Goal: Task Accomplishment & Management: Manage account settings

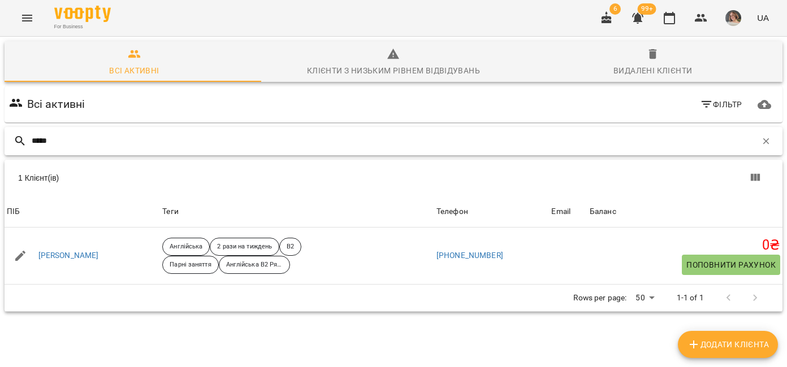
click at [120, 141] on input "*****" at bounding box center [394, 141] width 724 height 19
type input "*"
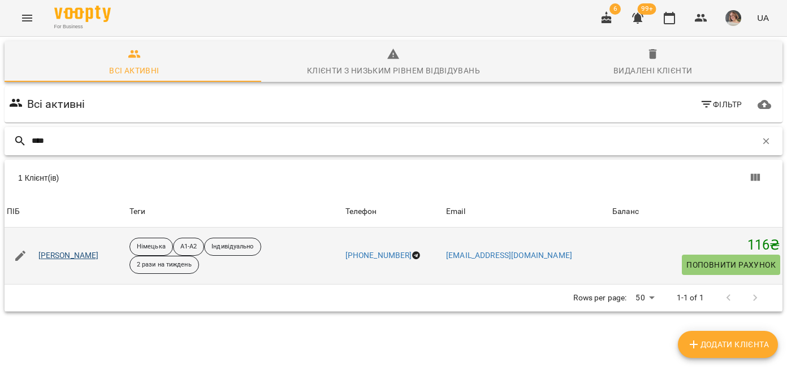
type input "****"
click at [79, 255] on link "Агєєва Дарʼя" at bounding box center [68, 255] width 60 height 11
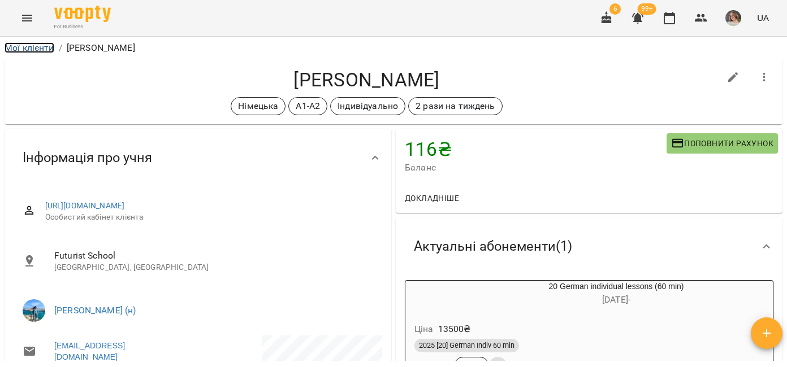
click at [42, 48] on link "Мої клієнти" at bounding box center [30, 47] width 50 height 11
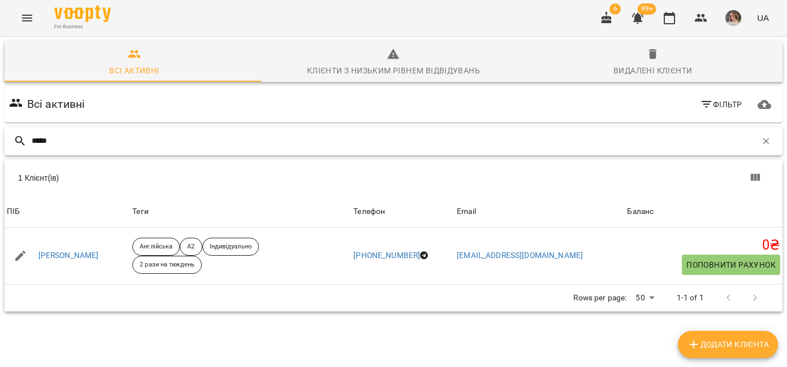
click at [107, 136] on input "*****" at bounding box center [394, 141] width 724 height 19
type input "*"
click at [95, 145] on input "*******" at bounding box center [394, 141] width 724 height 19
type input "*"
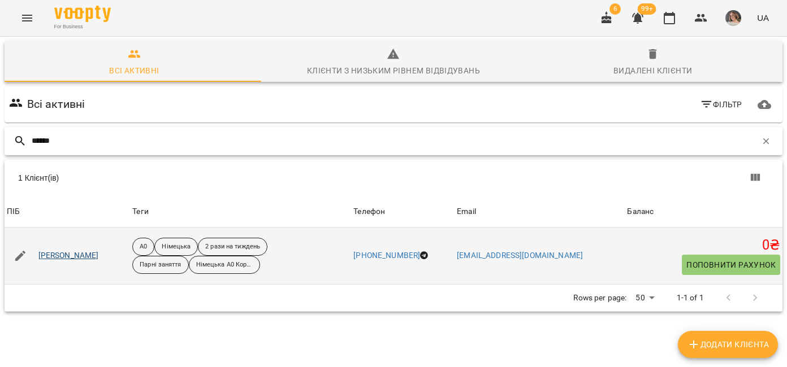
type input "******"
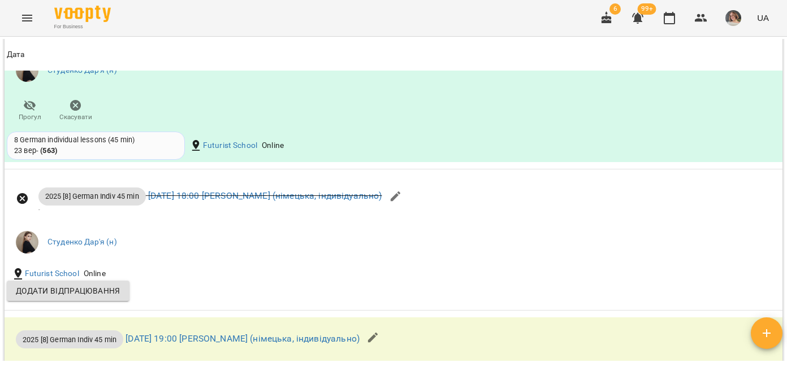
scroll to position [1462, 0]
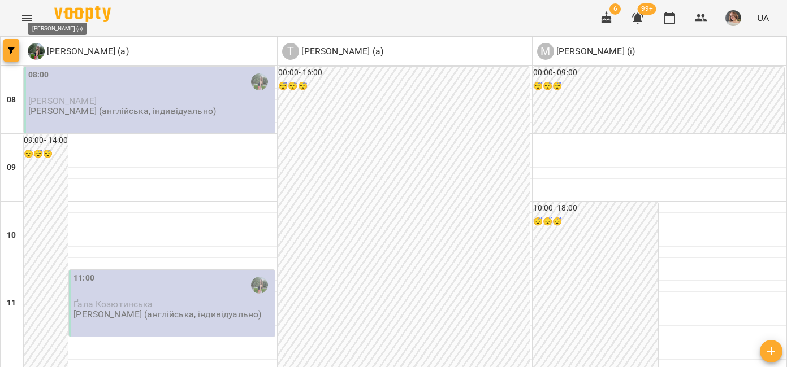
scroll to position [480, 0]
click at [10, 51] on icon "button" at bounding box center [11, 50] width 7 height 7
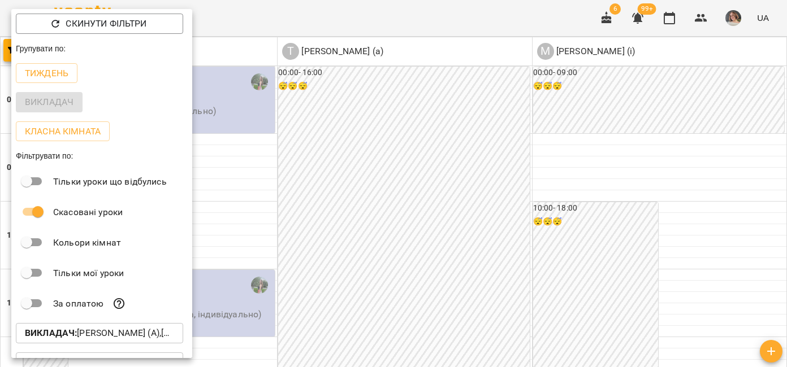
click at [131, 340] on p "Викладач : Білокур Катерина (а),Матвіїшин Марта (і),Триліх Маріана (а)" at bounding box center [99, 334] width 149 height 14
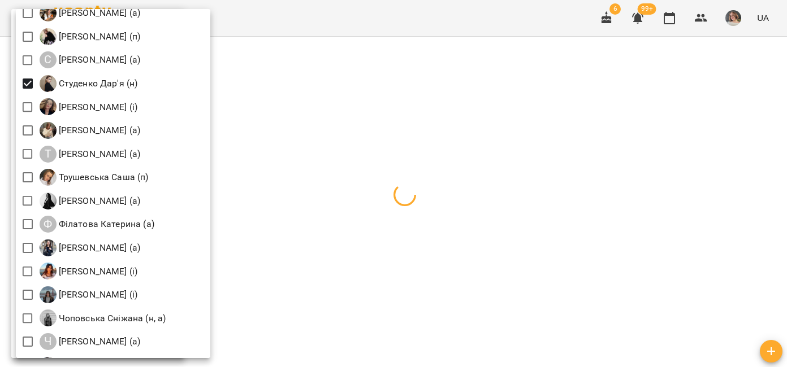
scroll to position [1726, 0]
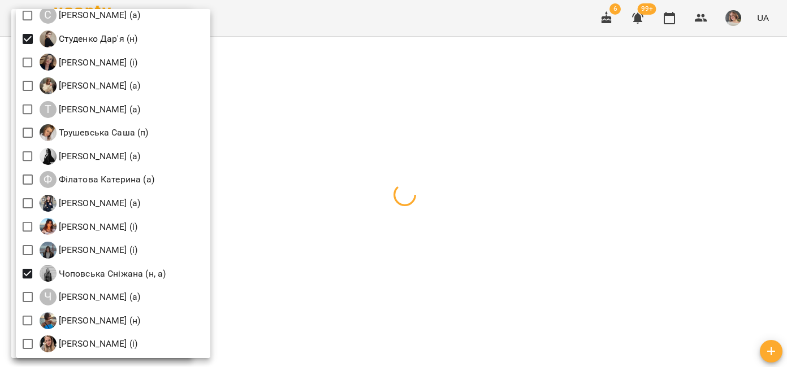
click at [557, 48] on div at bounding box center [393, 183] width 787 height 367
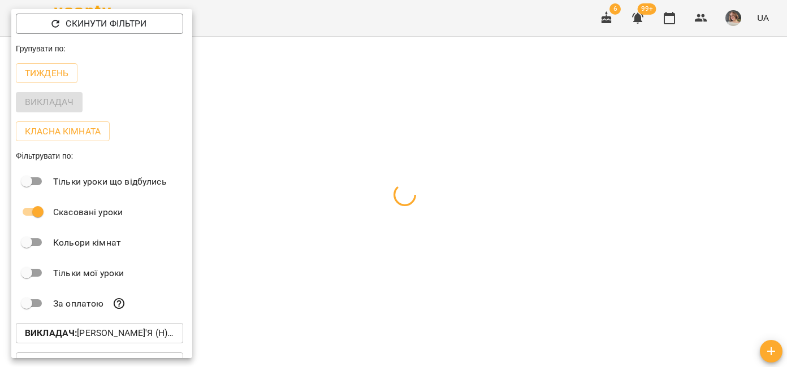
click at [574, 67] on div at bounding box center [393, 183] width 787 height 367
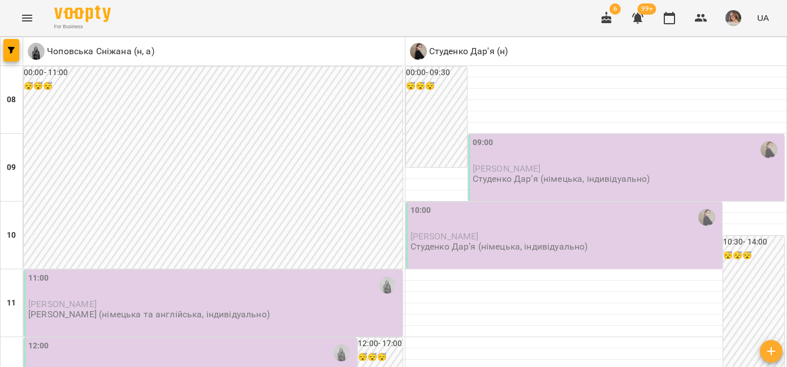
scroll to position [288, 0]
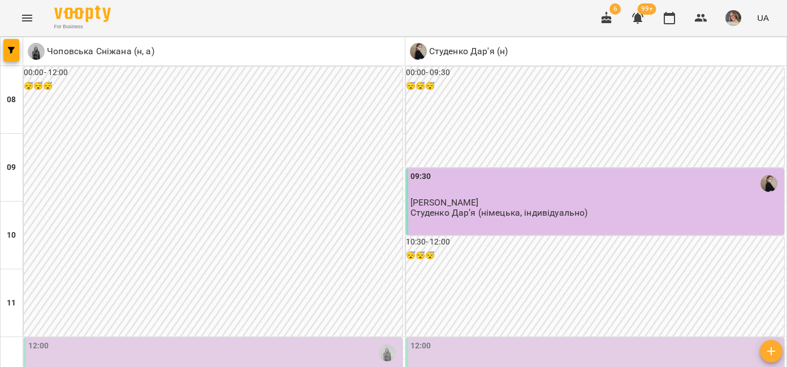
scroll to position [612, 0]
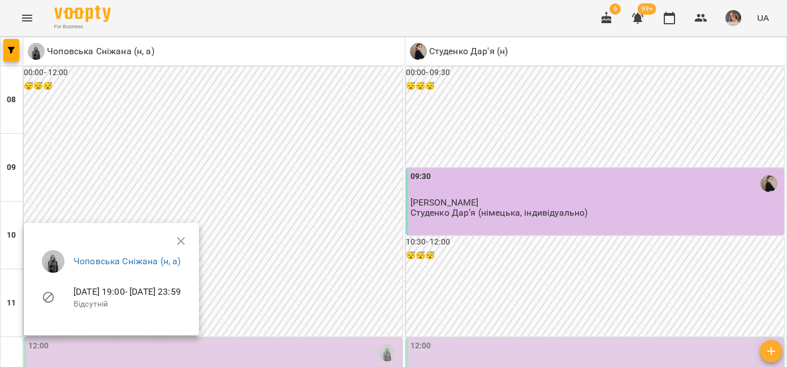
click at [163, 185] on div at bounding box center [393, 183] width 787 height 367
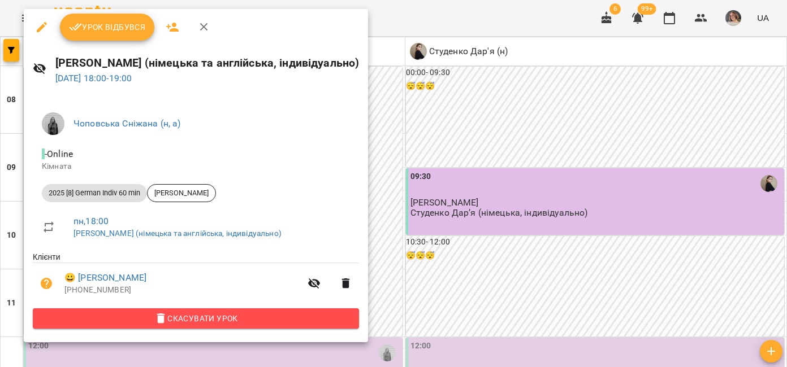
click at [155, 325] on span "Скасувати Урок" at bounding box center [196, 319] width 308 height 14
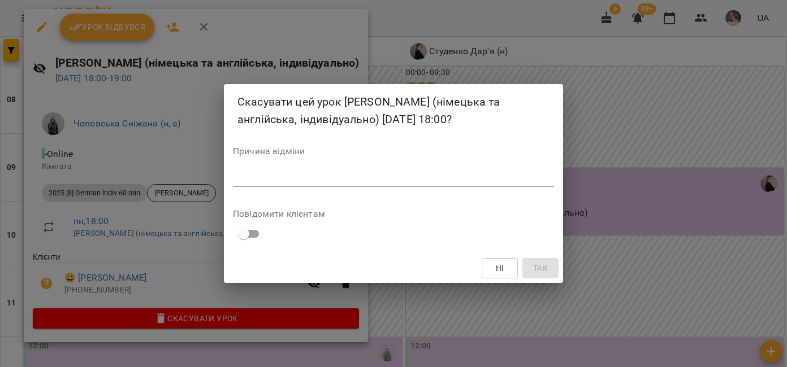
click at [245, 180] on textarea at bounding box center [393, 177] width 321 height 11
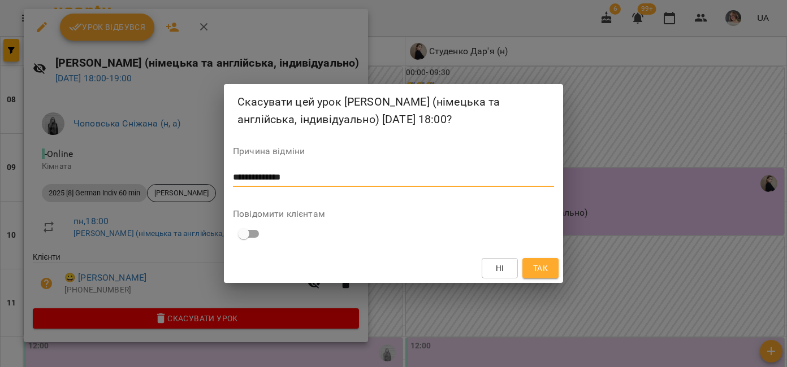
type textarea "**********"
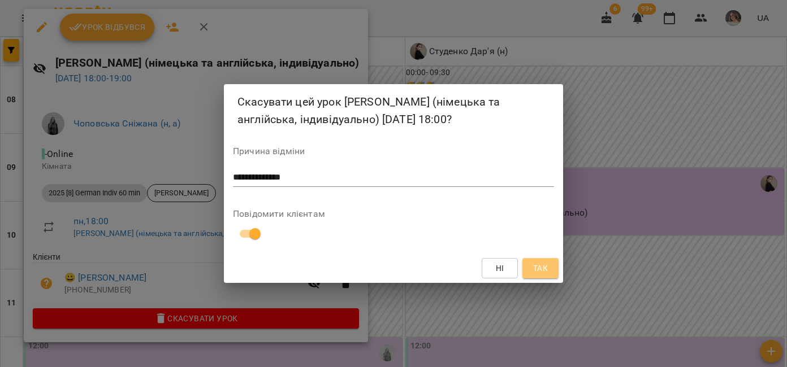
click at [549, 276] on button "Так" at bounding box center [540, 268] width 36 height 20
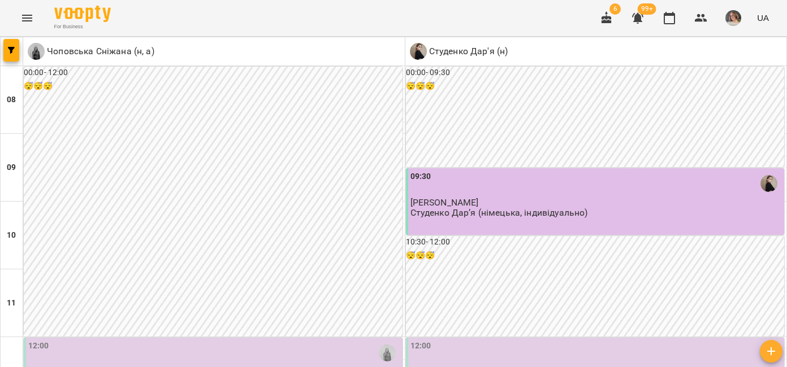
scroll to position [0, 0]
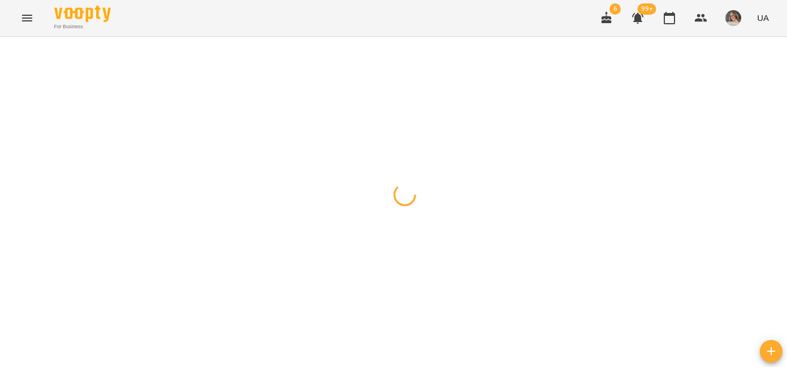
click at [9, 55] on button "button" at bounding box center [11, 50] width 16 height 23
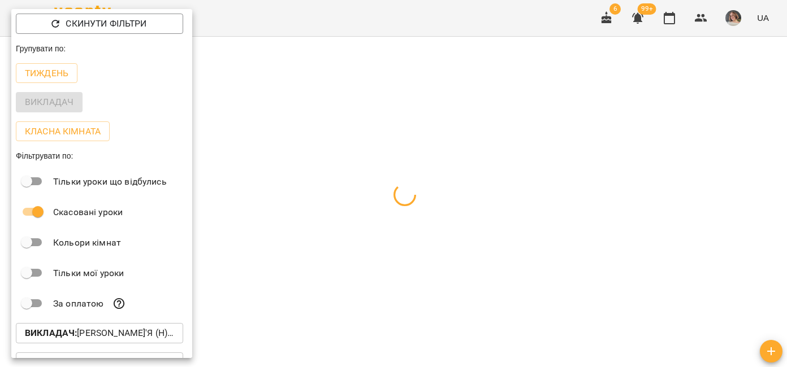
click at [149, 331] on p "Викладач : Студенко Дар'я (н),Чоповська Сніжана (н, а)" at bounding box center [99, 334] width 149 height 14
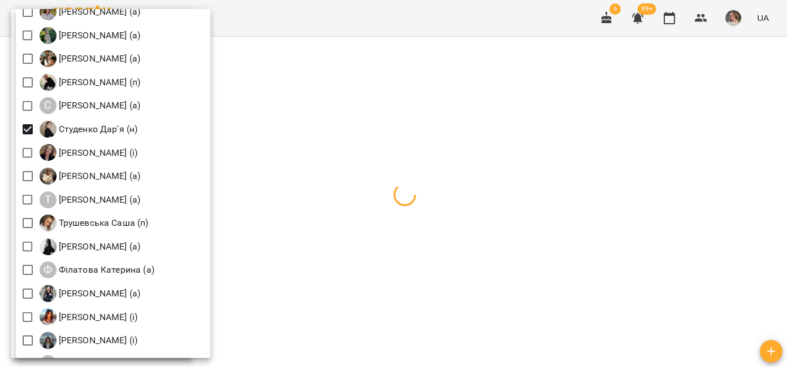
scroll to position [1676, 0]
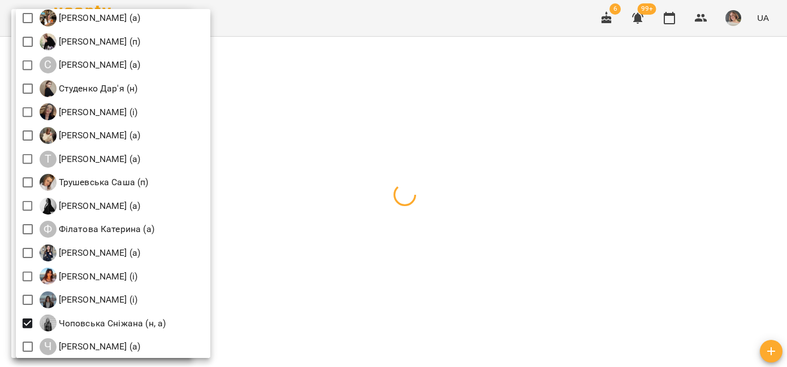
click at [28, 314] on div "Всі Івашура Анна Вікторівна (і) Ілля Закіров (і) Бабійчук Володимир Дмитрович (…" at bounding box center [113, 183] width 194 height 349
click at [442, 134] on div at bounding box center [393, 183] width 787 height 367
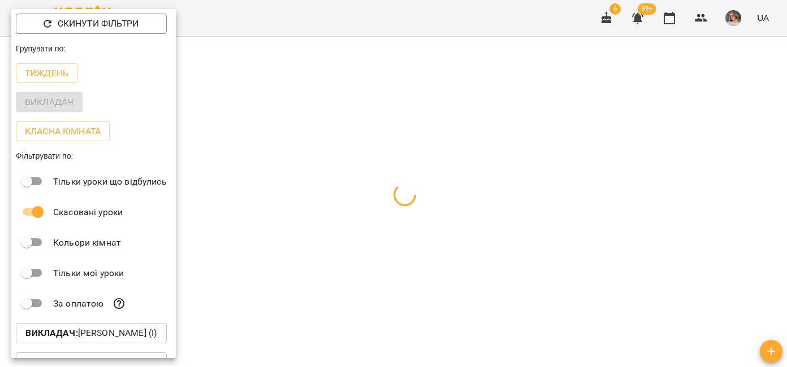
click at [484, 119] on div at bounding box center [393, 183] width 787 height 367
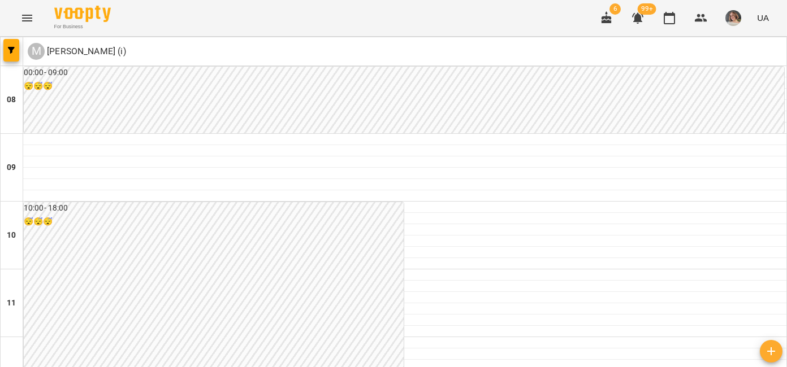
scroll to position [0, 0]
click at [10, 51] on icon "button" at bounding box center [11, 50] width 7 height 7
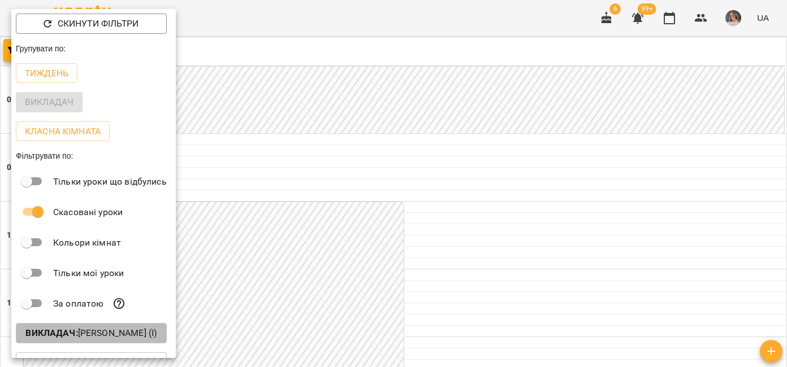
click at [146, 340] on p "Викладач : Матвіїшин Марта (і)" at bounding box center [90, 334] width 131 height 14
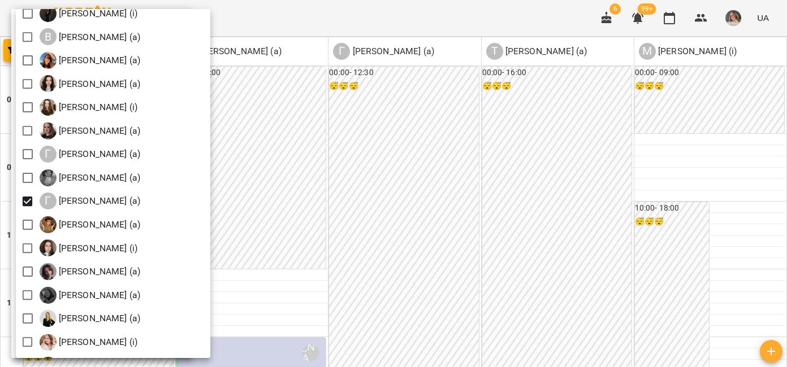
scroll to position [427, 0]
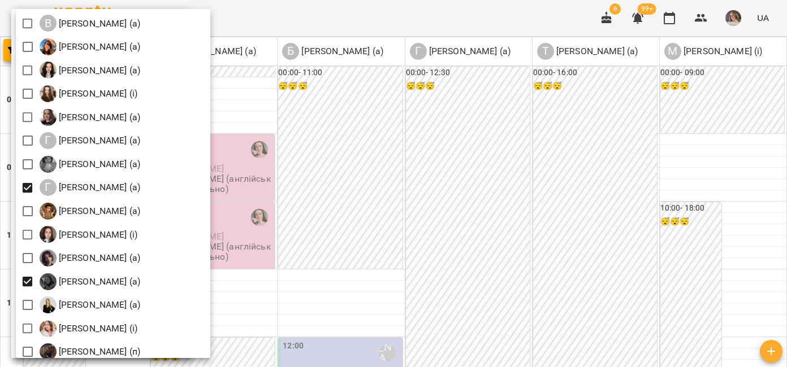
click at [359, 193] on div at bounding box center [393, 183] width 787 height 367
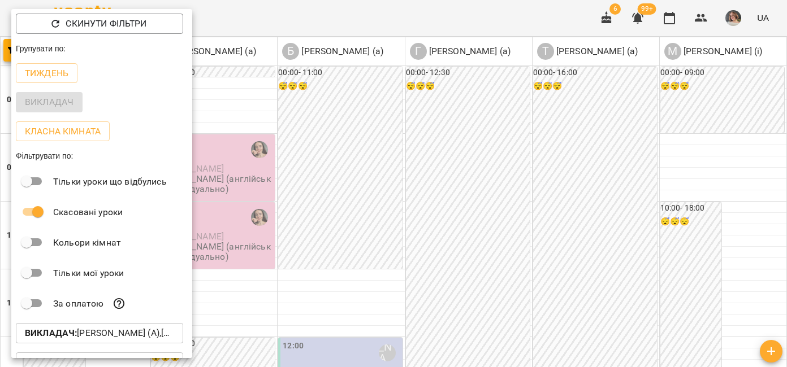
click at [475, 162] on div at bounding box center [393, 183] width 787 height 367
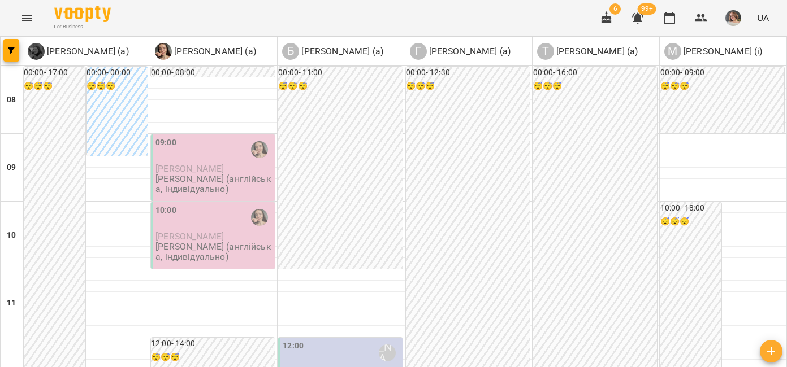
scroll to position [0, 0]
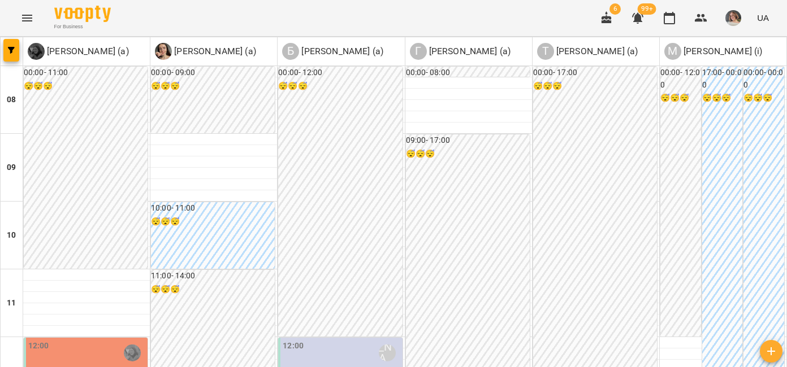
scroll to position [88, 0]
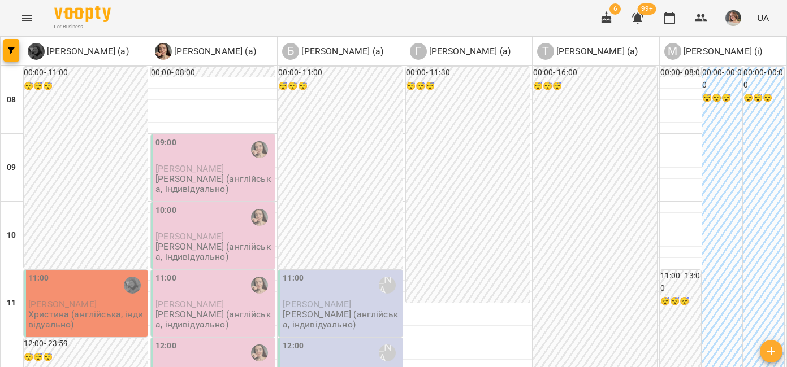
scroll to position [0, 0]
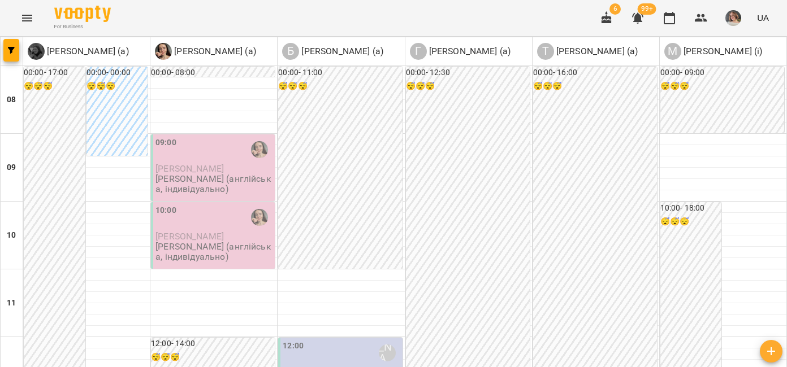
scroll to position [246, 0]
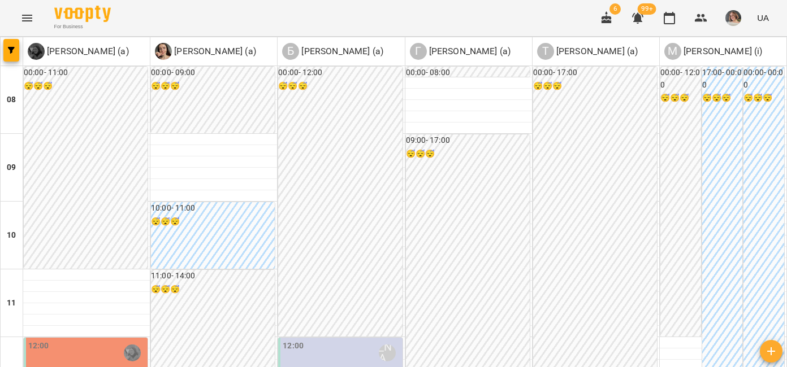
scroll to position [506, 0]
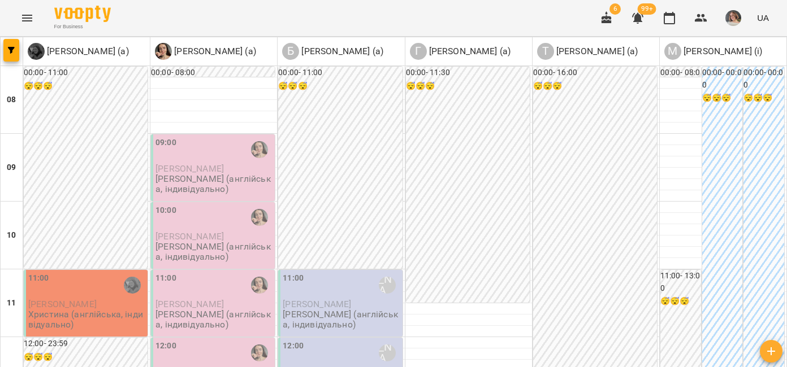
scroll to position [401, 0]
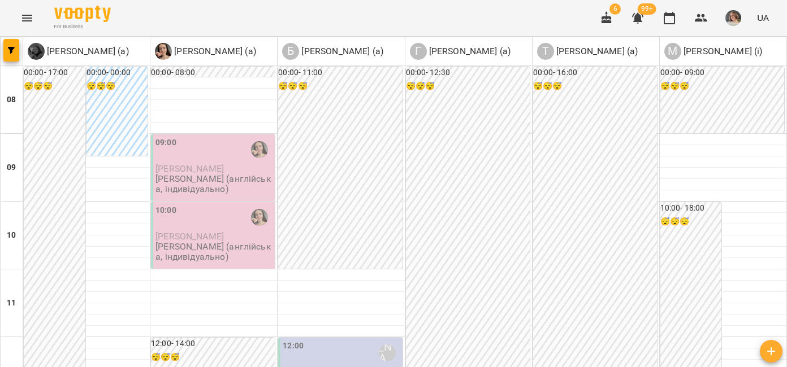
scroll to position [126, 0]
click at [15, 57] on button "button" at bounding box center [11, 50] width 16 height 23
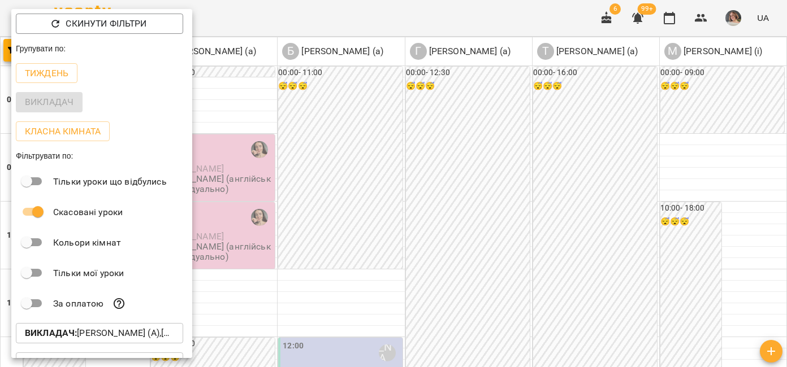
click at [121, 333] on p "Викладач : Боднар Вікторія (а),Гончаренко Максим (а),Губич Христина (а),Крикун …" at bounding box center [99, 334] width 149 height 14
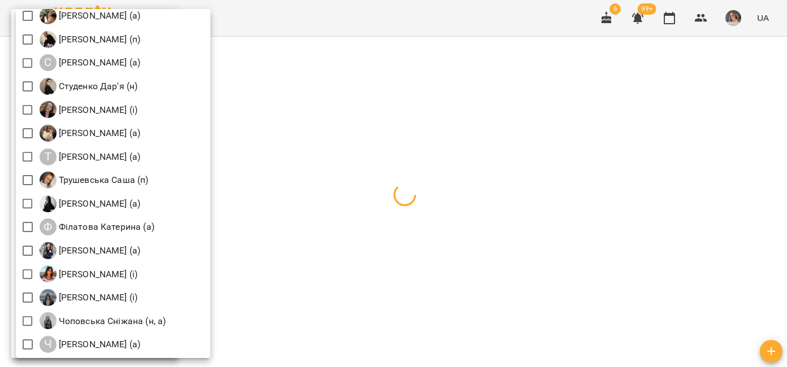
scroll to position [1726, 0]
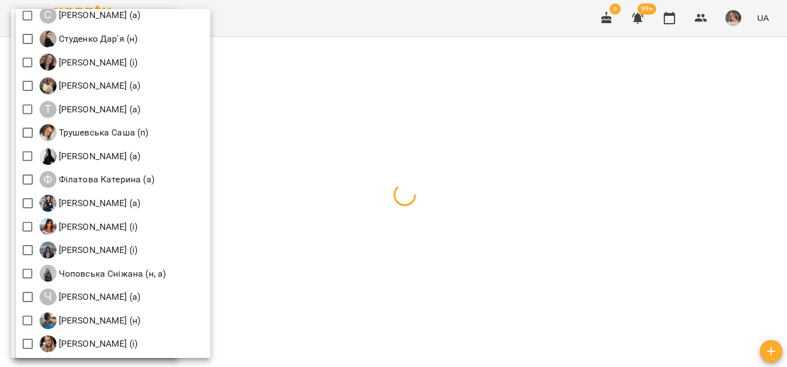
click at [540, 166] on div at bounding box center [393, 183] width 787 height 367
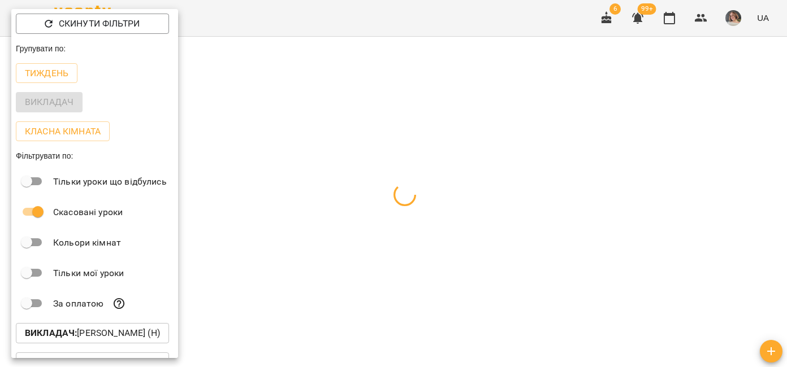
click at [559, 149] on div at bounding box center [393, 183] width 787 height 367
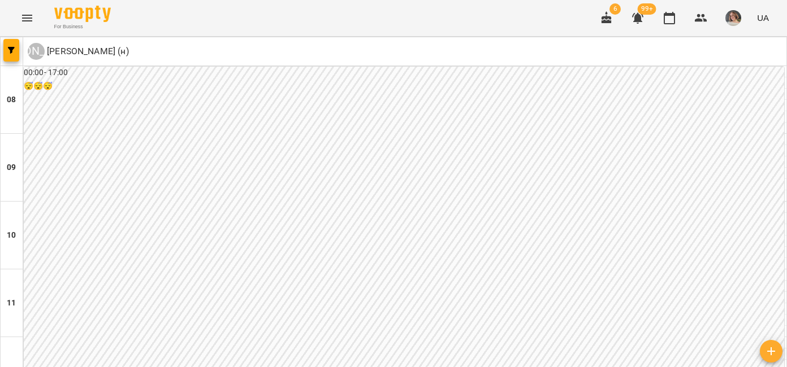
scroll to position [665, 0]
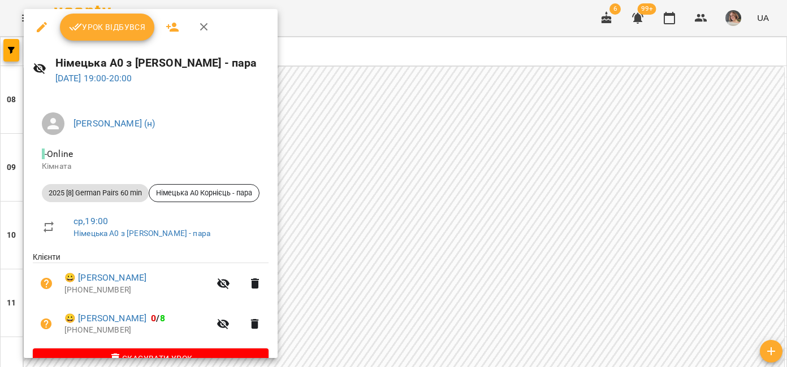
click at [579, 229] on div at bounding box center [393, 183] width 787 height 367
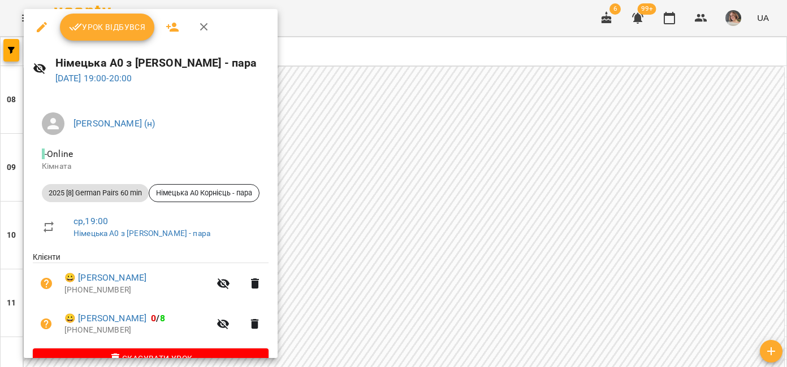
scroll to position [26, 0]
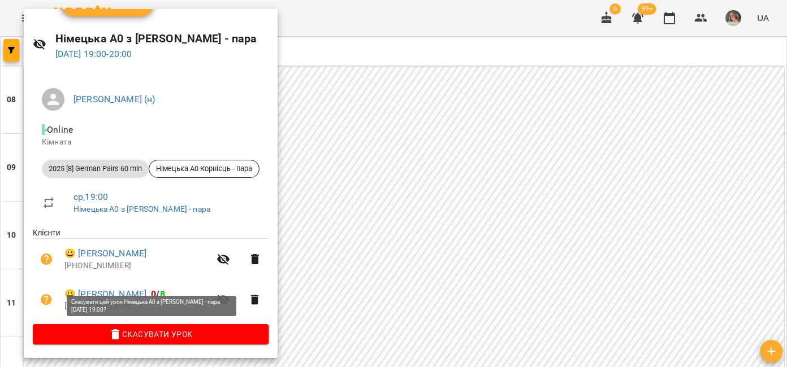
click at [166, 331] on span "Скасувати Урок" at bounding box center [151, 335] width 218 height 14
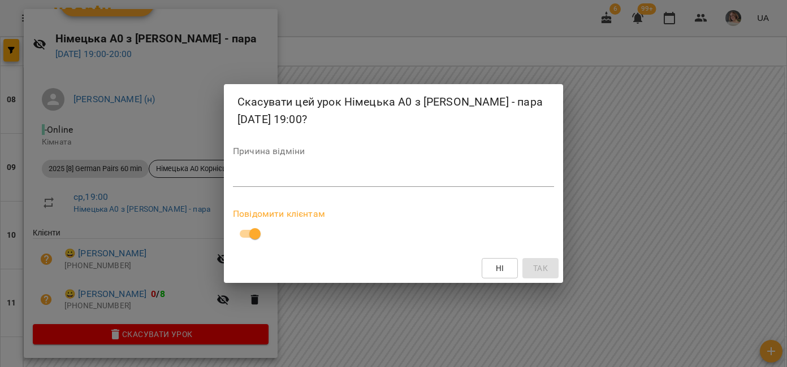
click at [256, 176] on textarea at bounding box center [393, 177] width 321 height 11
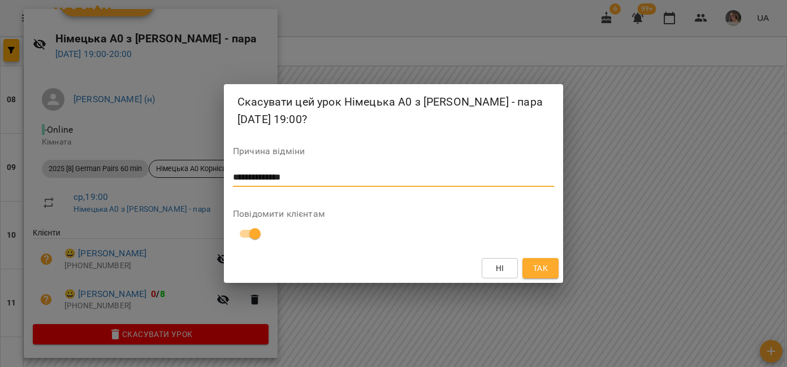
type textarea "**********"
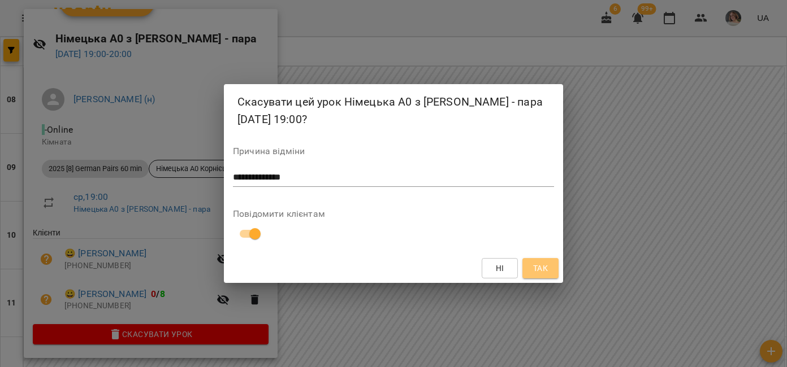
click at [547, 271] on span "Так" at bounding box center [540, 269] width 15 height 14
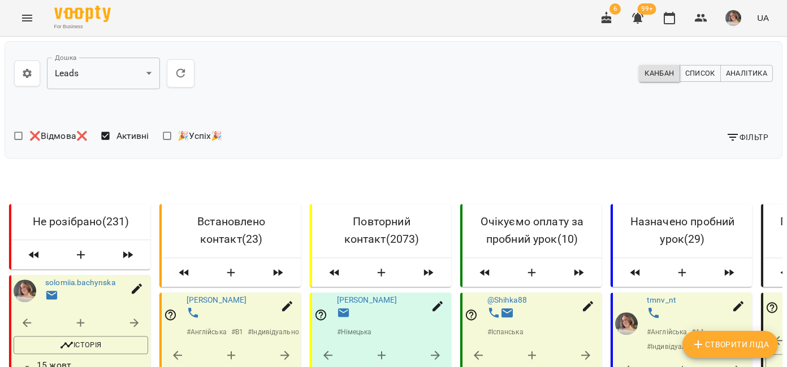
scroll to position [236, 0]
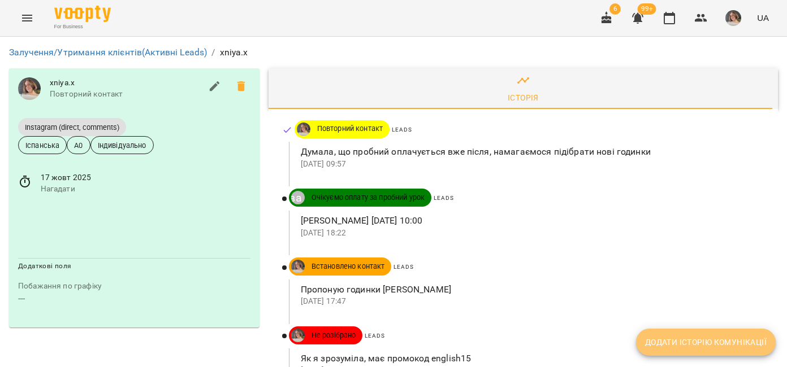
click at [680, 346] on span "Додати історію комунікації" at bounding box center [705, 343] width 121 height 14
select select "*"
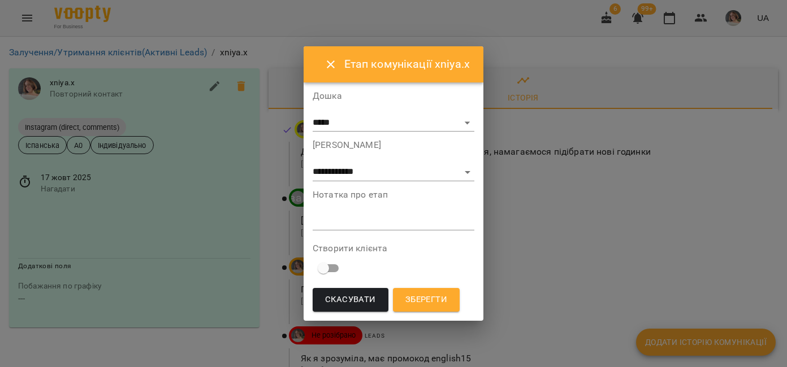
click at [420, 227] on div "*" at bounding box center [393, 221] width 162 height 18
type textarea "**********"
click at [436, 302] on span "Зберегти" at bounding box center [426, 300] width 42 height 15
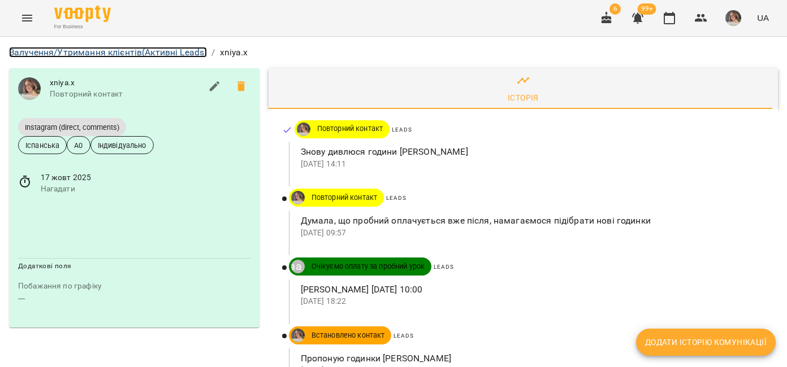
click at [142, 53] on link "Залучення/Утримання клієнтів (Активні Leads)" at bounding box center [108, 52] width 198 height 11
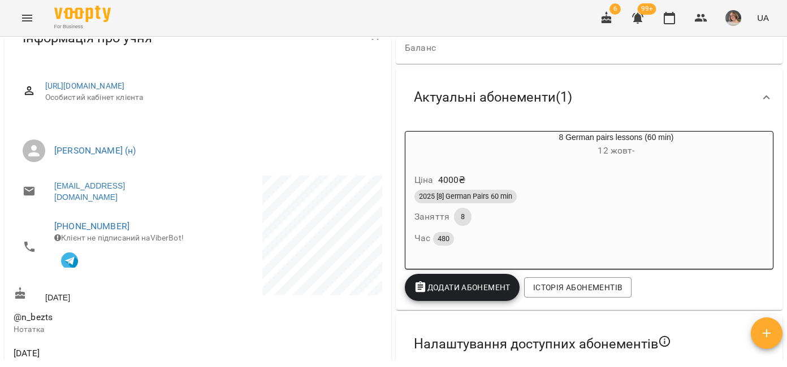
scroll to position [122, 0]
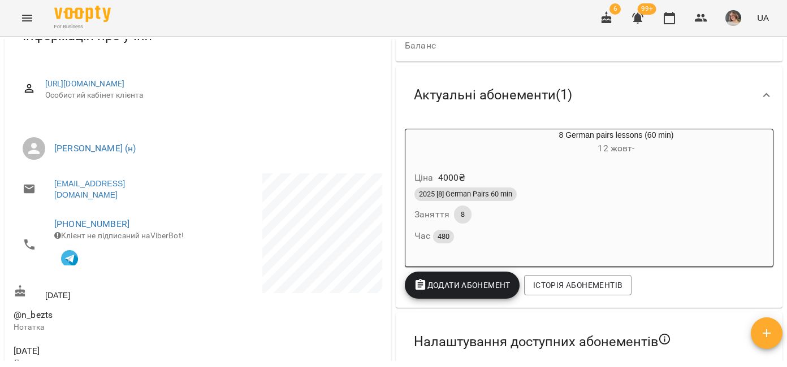
click at [627, 99] on div "Актуальні абонементи ( 1 )" at bounding box center [579, 95] width 348 height 36
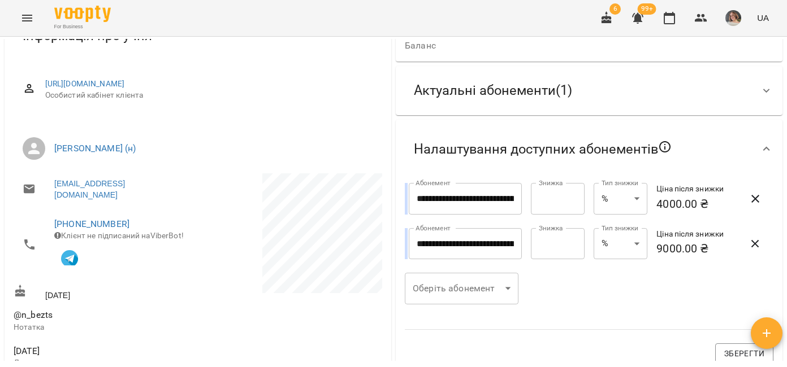
click at [636, 82] on div "Актуальні абонементи ( 1 )" at bounding box center [579, 91] width 348 height 36
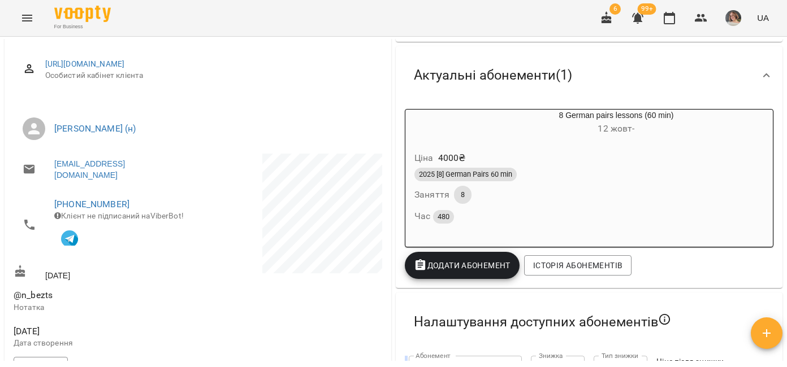
scroll to position [0, 0]
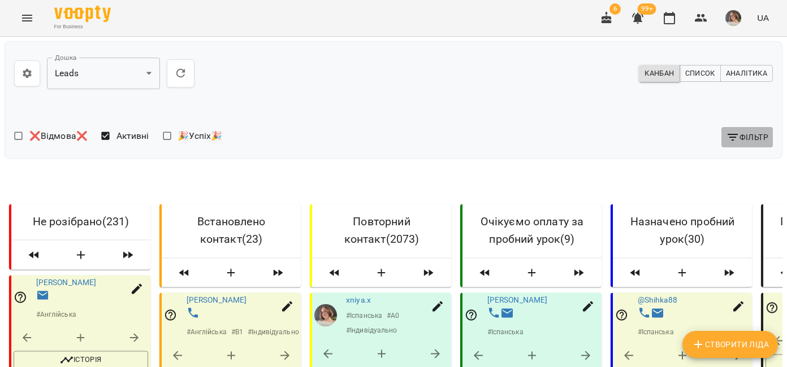
click at [731, 147] on button "Фільтр" at bounding box center [746, 137] width 51 height 20
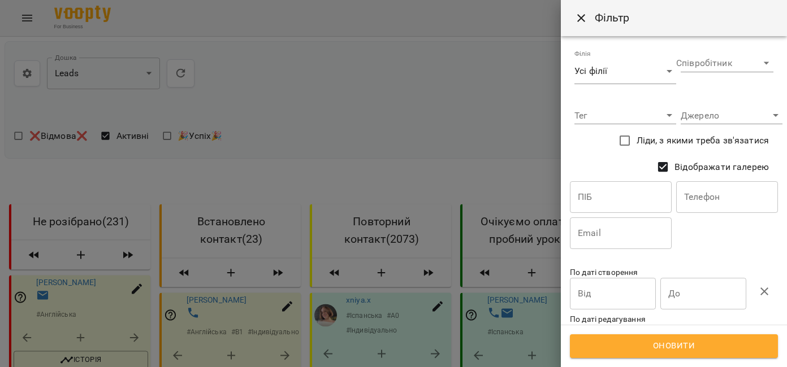
click at [631, 197] on input "text" at bounding box center [621, 197] width 102 height 32
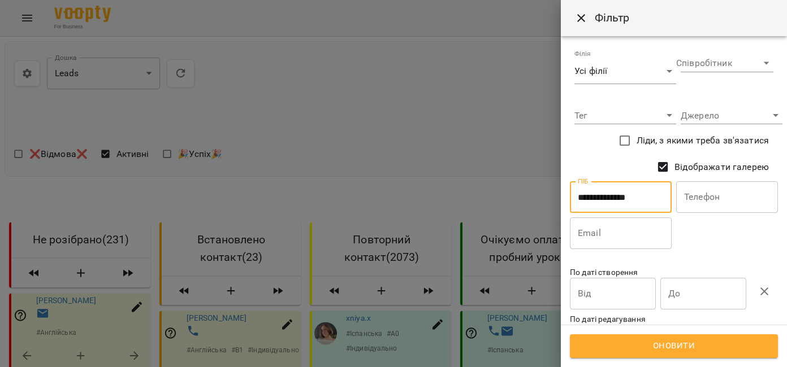
type input "**********"
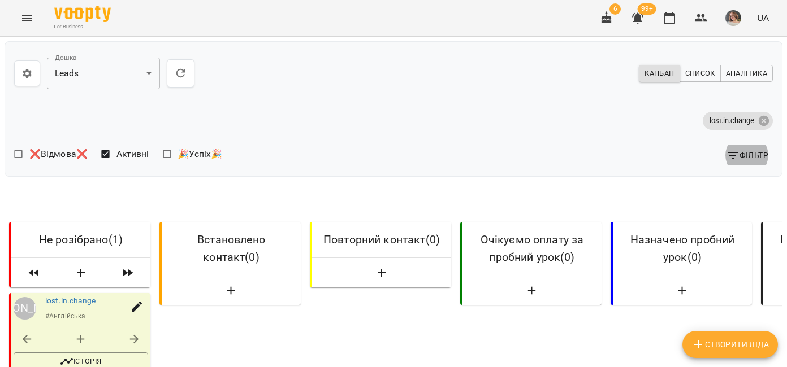
scroll to position [180, 0]
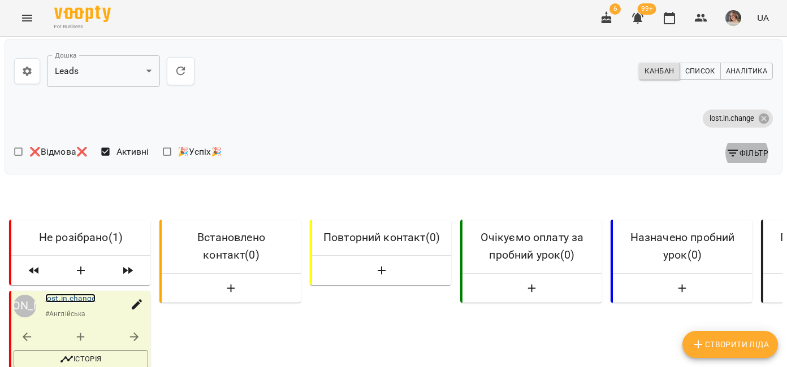
click at [75, 294] on link "lost.in.change" at bounding box center [70, 298] width 50 height 9
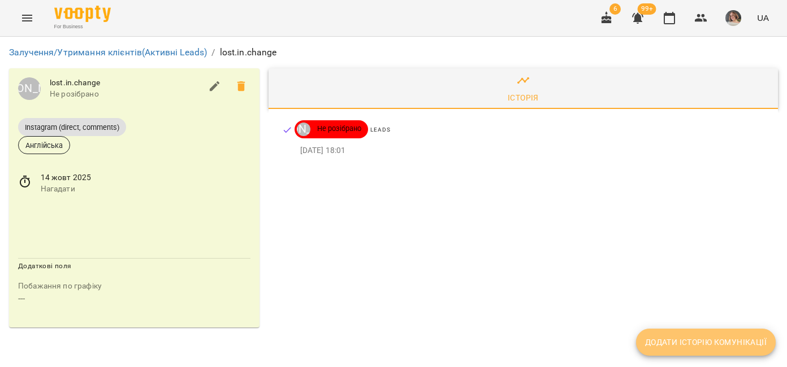
click at [729, 337] on span "Додати історію комунікації" at bounding box center [705, 343] width 121 height 14
select select "*"
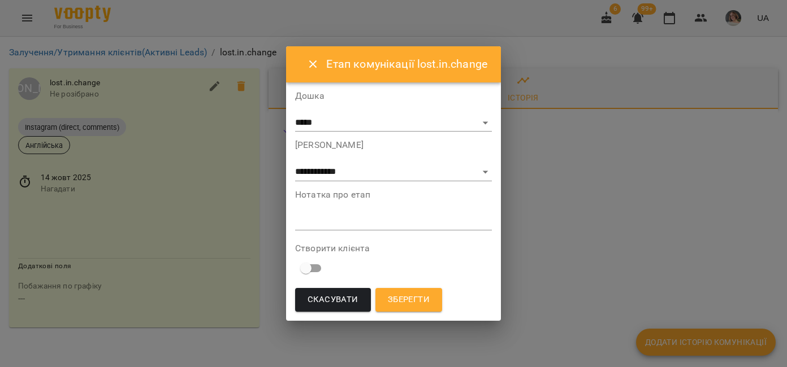
click at [338, 223] on textarea at bounding box center [393, 221] width 197 height 11
type textarea "*"
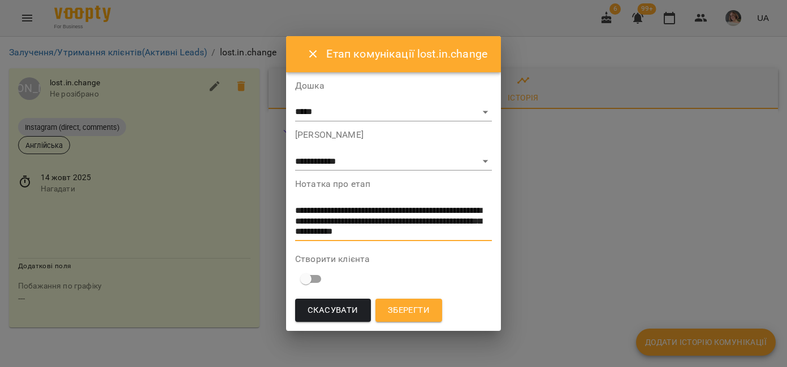
type textarea "**********"
click at [409, 303] on span "Зберегти" at bounding box center [409, 310] width 42 height 15
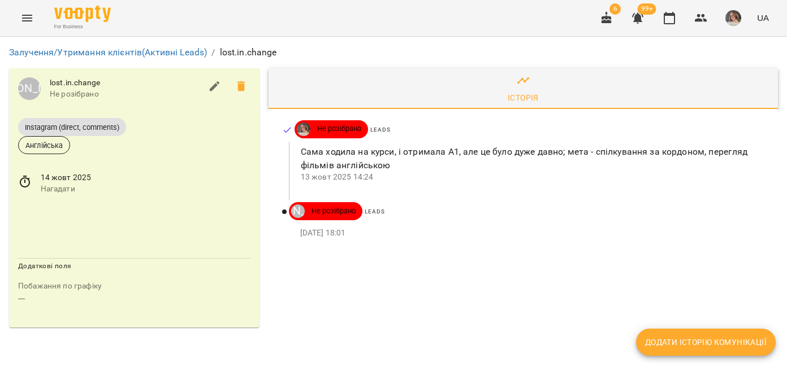
click at [209, 84] on icon "button" at bounding box center [215, 87] width 14 height 14
select select "**"
select select "**********"
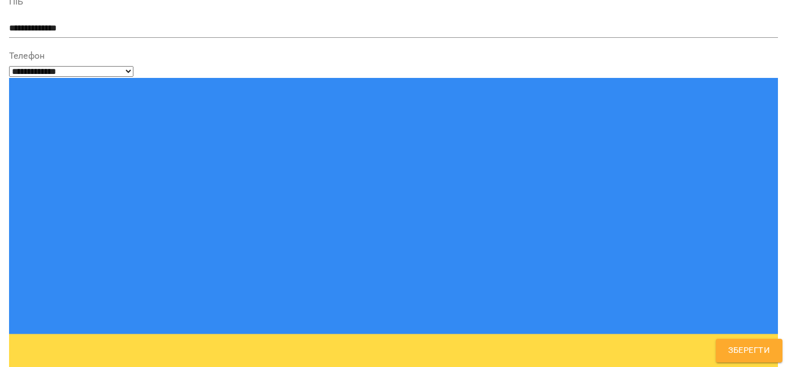
scroll to position [85, 0]
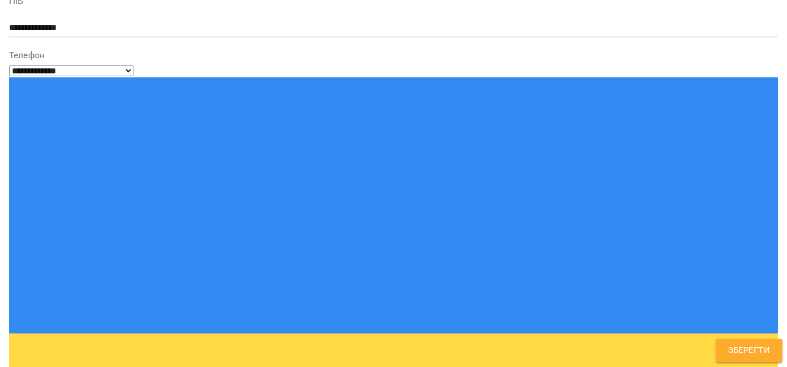
type input "**"
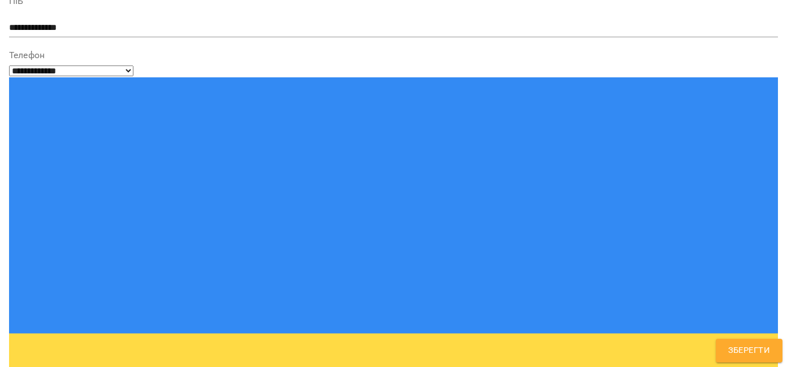
click at [723, 346] on button "Зберегти" at bounding box center [748, 351] width 67 height 24
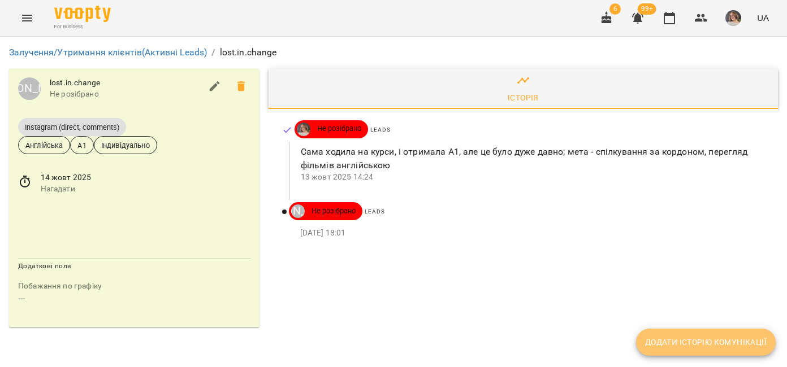
click at [718, 343] on span "Додати історію комунікації" at bounding box center [705, 343] width 121 height 14
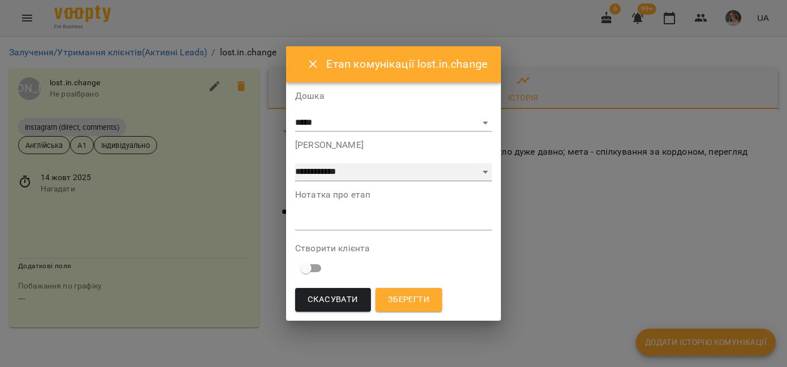
click at [379, 174] on select "**********" at bounding box center [393, 172] width 197 height 18
select select "*"
click at [295, 163] on select "**********" at bounding box center [393, 172] width 197 height 18
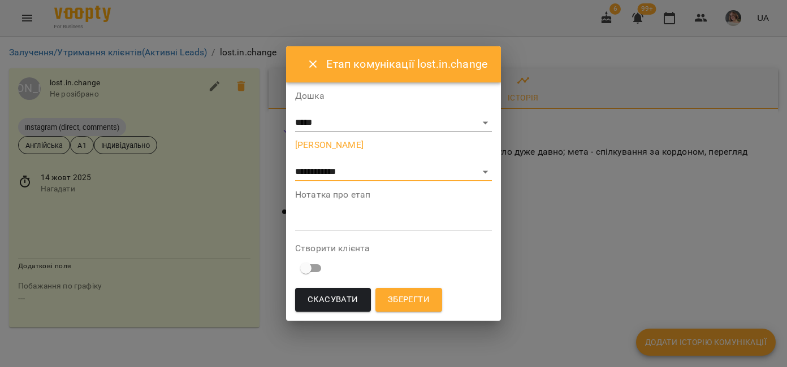
click at [359, 225] on textarea at bounding box center [393, 221] width 197 height 11
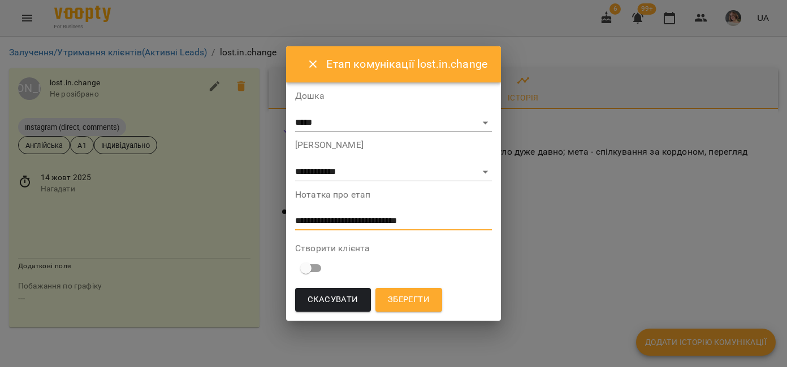
type textarea "**********"
click at [416, 298] on span "Зберегти" at bounding box center [409, 300] width 42 height 15
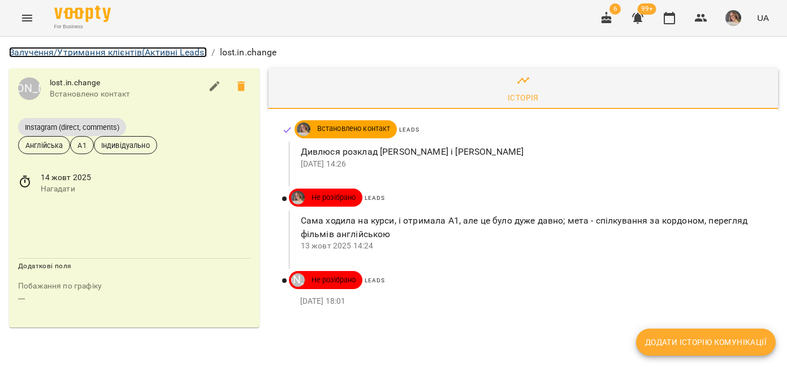
click at [193, 50] on link "Залучення/Утримання клієнтів (Активні Leads)" at bounding box center [108, 52] width 198 height 11
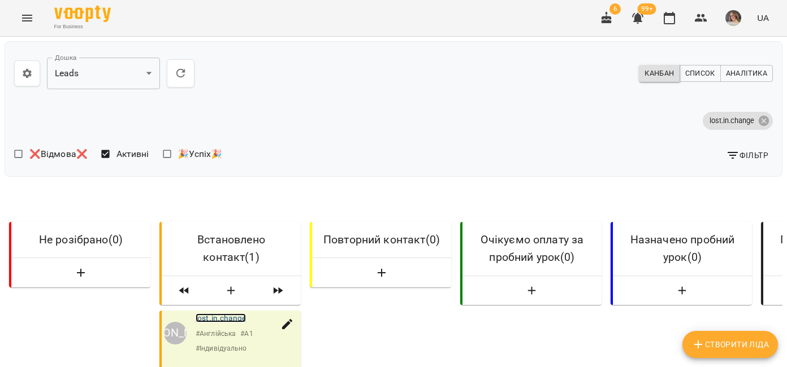
click at [229, 323] on link "lost.in.change" at bounding box center [221, 318] width 50 height 9
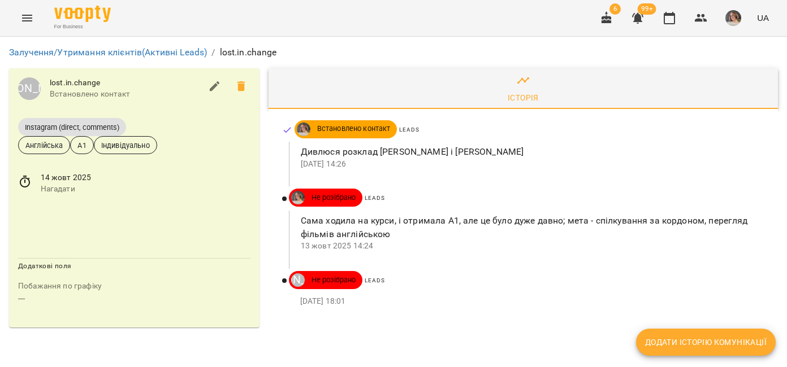
click at [692, 346] on span "Додати історію комунікації" at bounding box center [705, 343] width 121 height 14
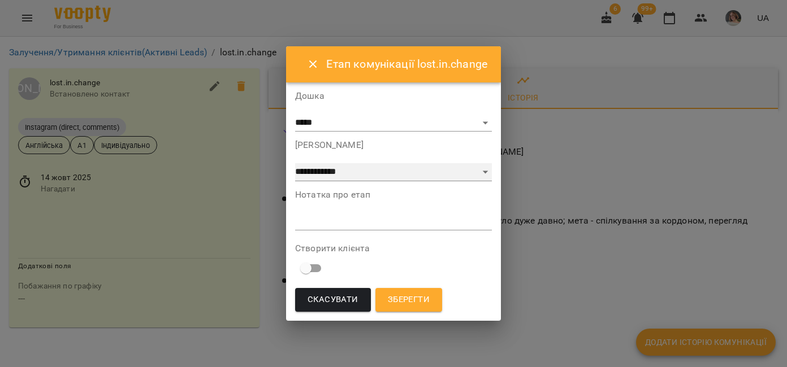
click at [342, 174] on select "**********" at bounding box center [393, 172] width 197 height 18
select select "*"
click at [295, 163] on select "**********" at bounding box center [393, 172] width 197 height 18
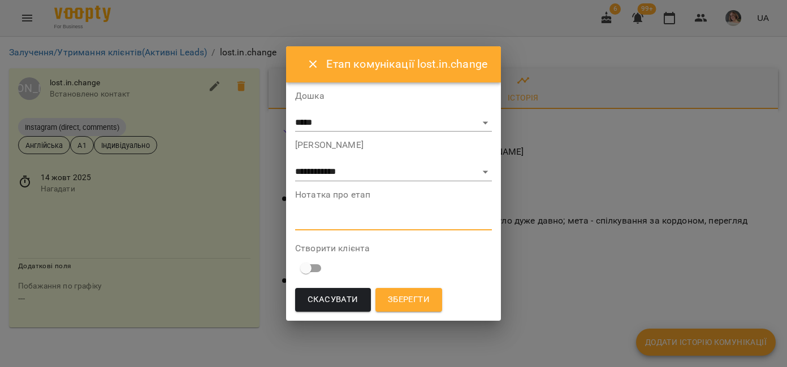
click at [329, 221] on textarea at bounding box center [393, 221] width 197 height 11
type textarea "**********"
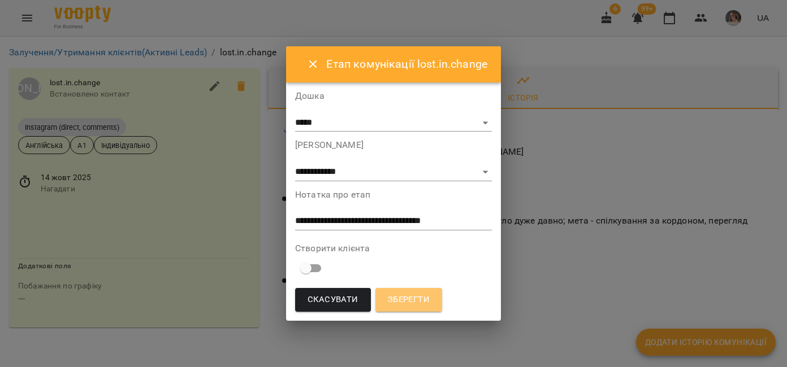
click at [406, 299] on span "Зберегти" at bounding box center [409, 300] width 42 height 15
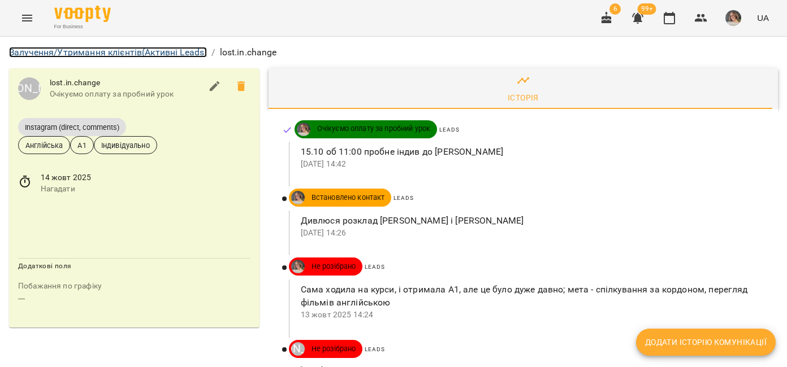
click at [112, 50] on link "Залучення/Утримання клієнтів (Активні Leads)" at bounding box center [108, 52] width 198 height 11
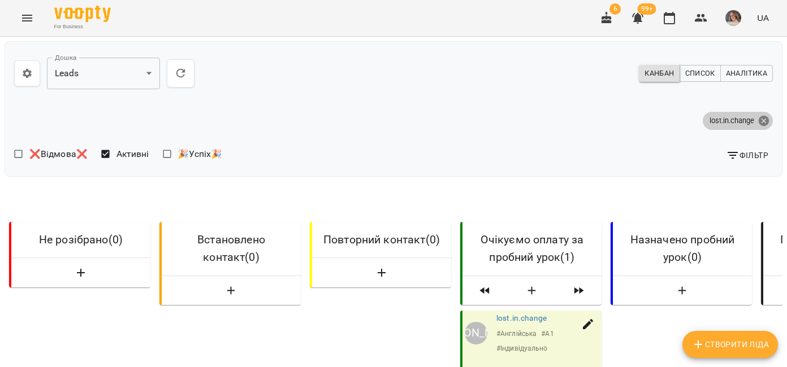
click at [758, 119] on icon at bounding box center [763, 120] width 10 height 10
